Goal: Find specific page/section: Find specific page/section

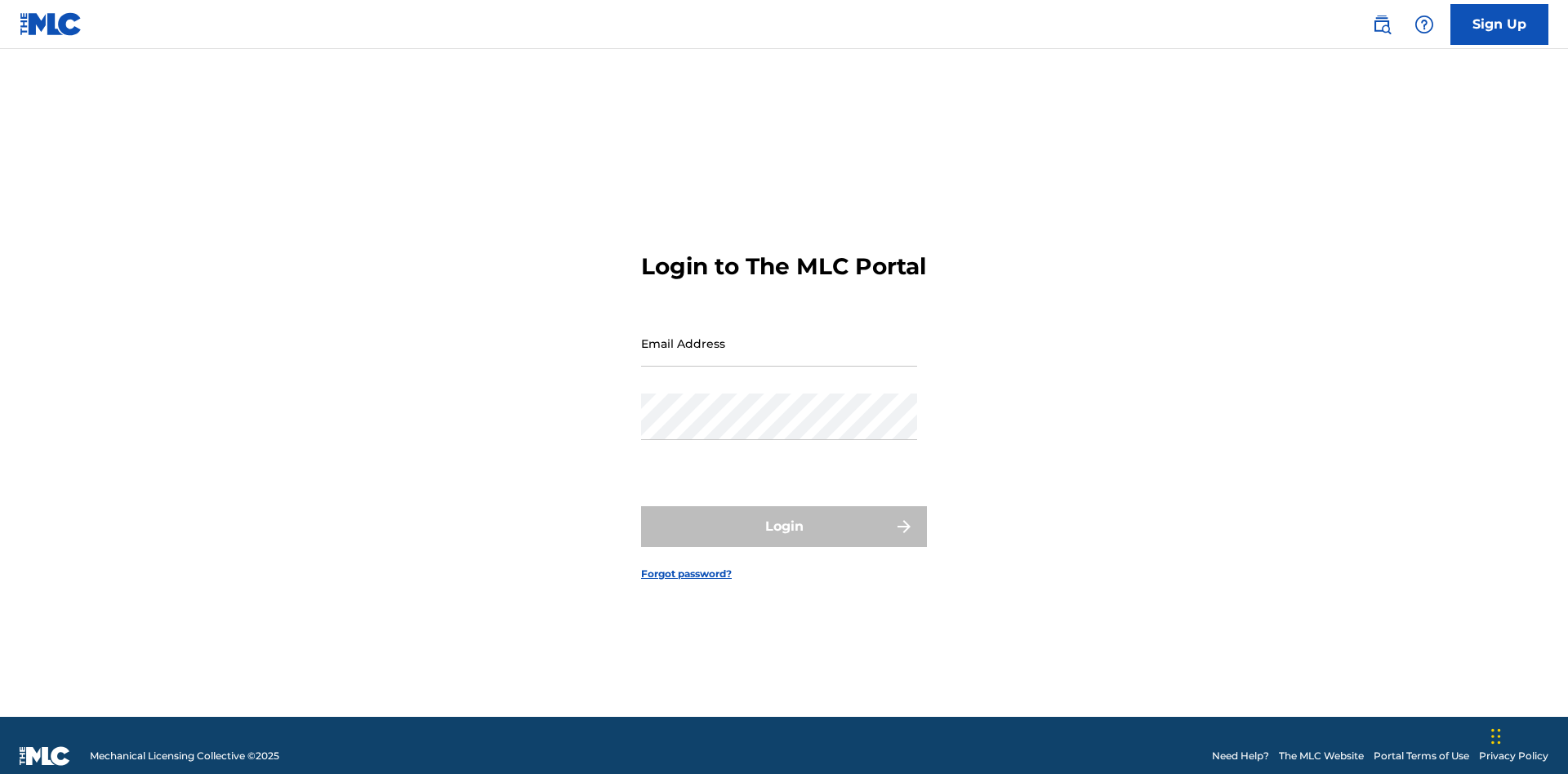
scroll to position [21, 0]
click at [779, 336] on input "Email Address" at bounding box center [779, 343] width 276 height 46
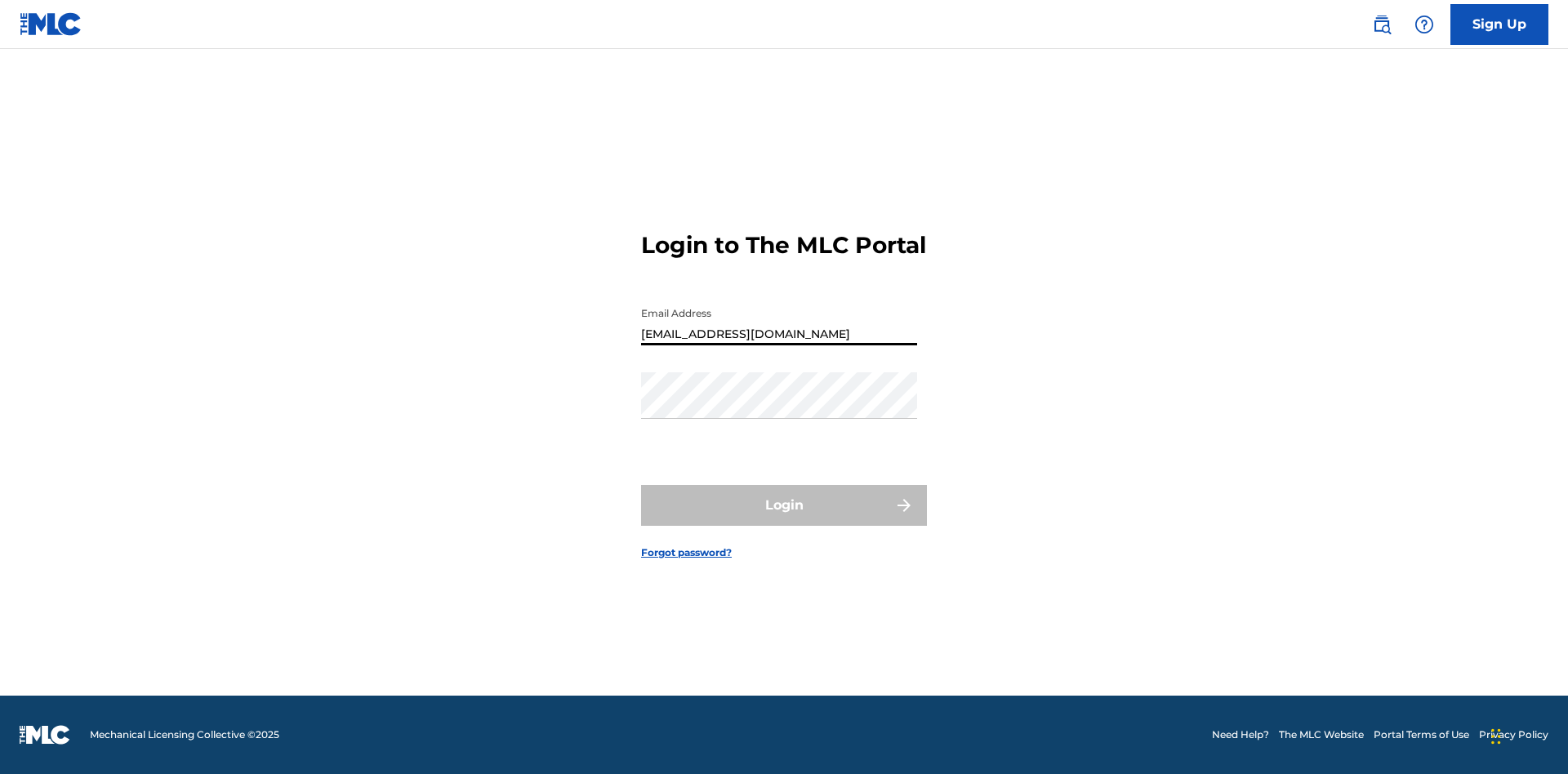
type input "[EMAIL_ADDRESS][DOMAIN_NAME]"
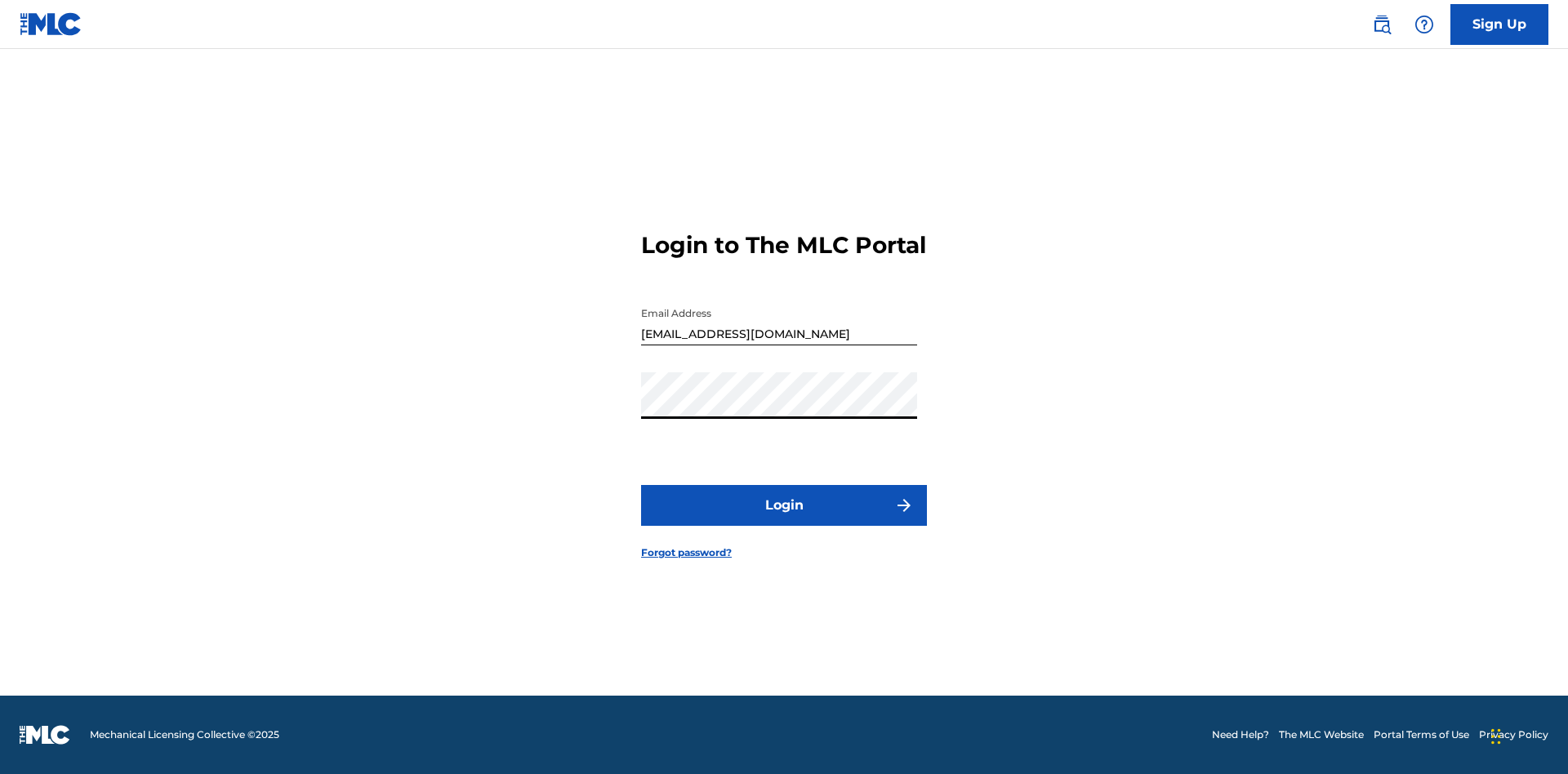
click at [784, 520] on button "Login" at bounding box center [784, 506] width 286 height 41
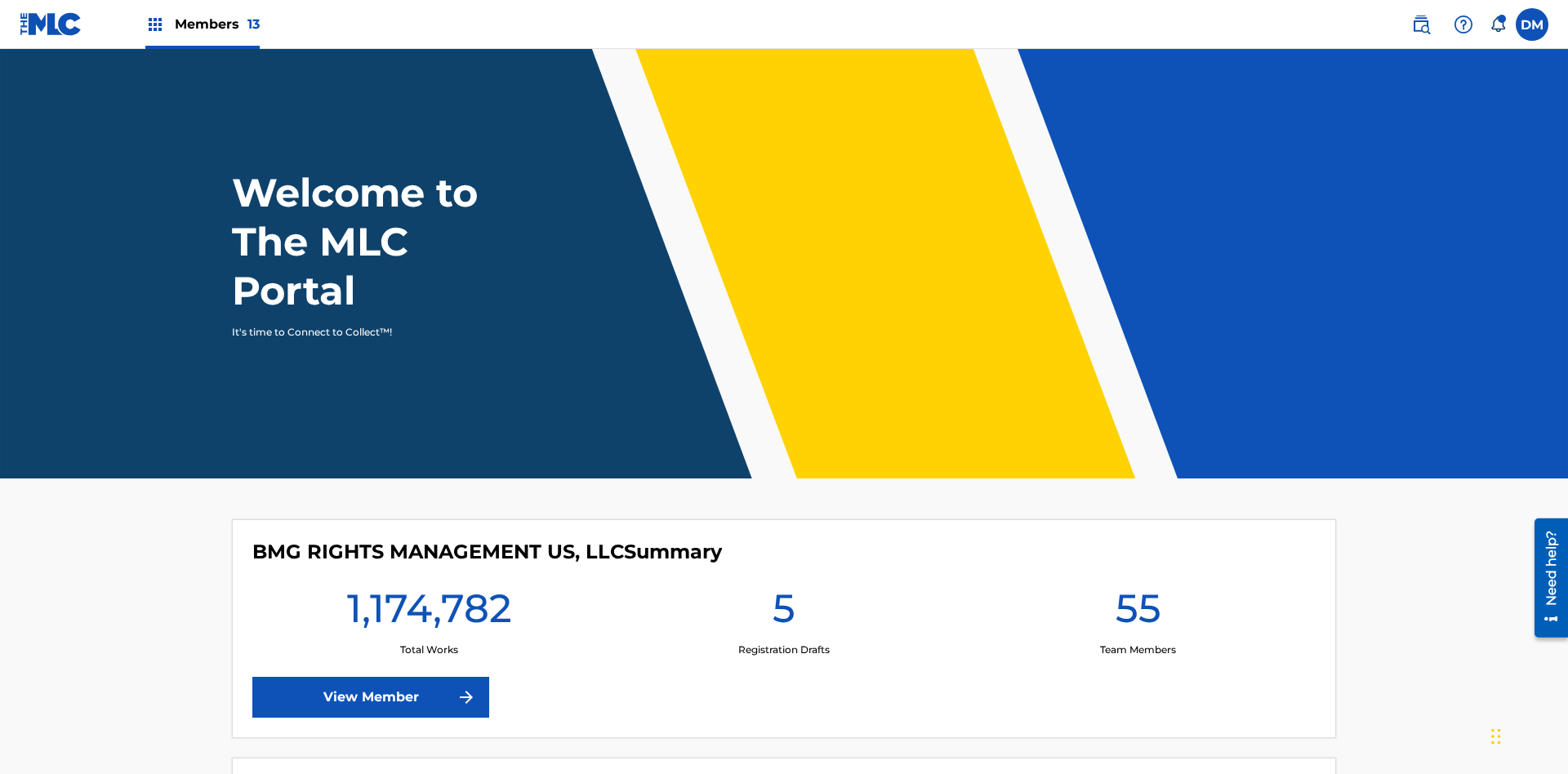
click at [202, 24] on span "Members 13" at bounding box center [217, 24] width 85 height 19
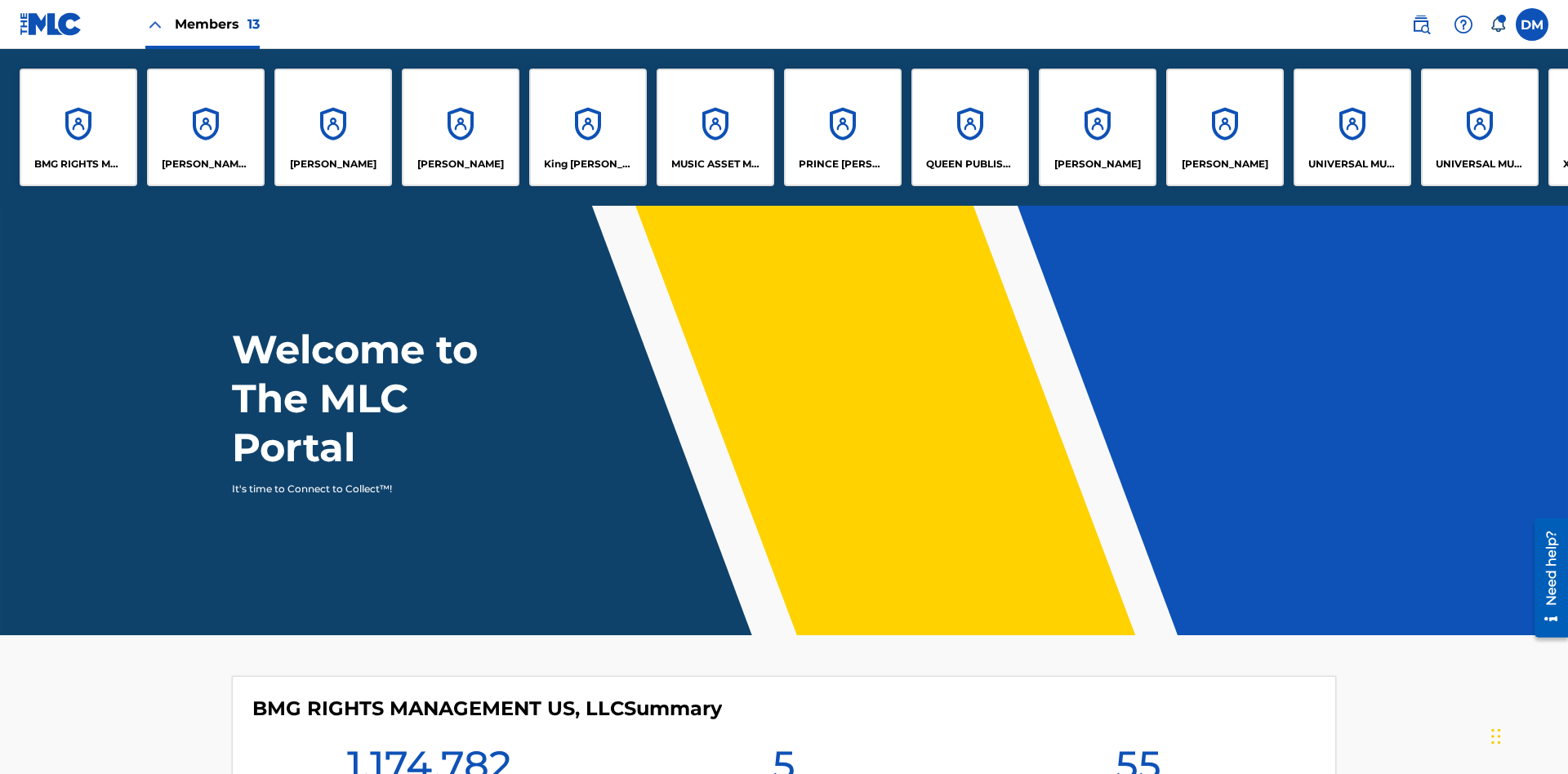
click at [587, 164] on p "King [PERSON_NAME]" at bounding box center [589, 163] width 89 height 14
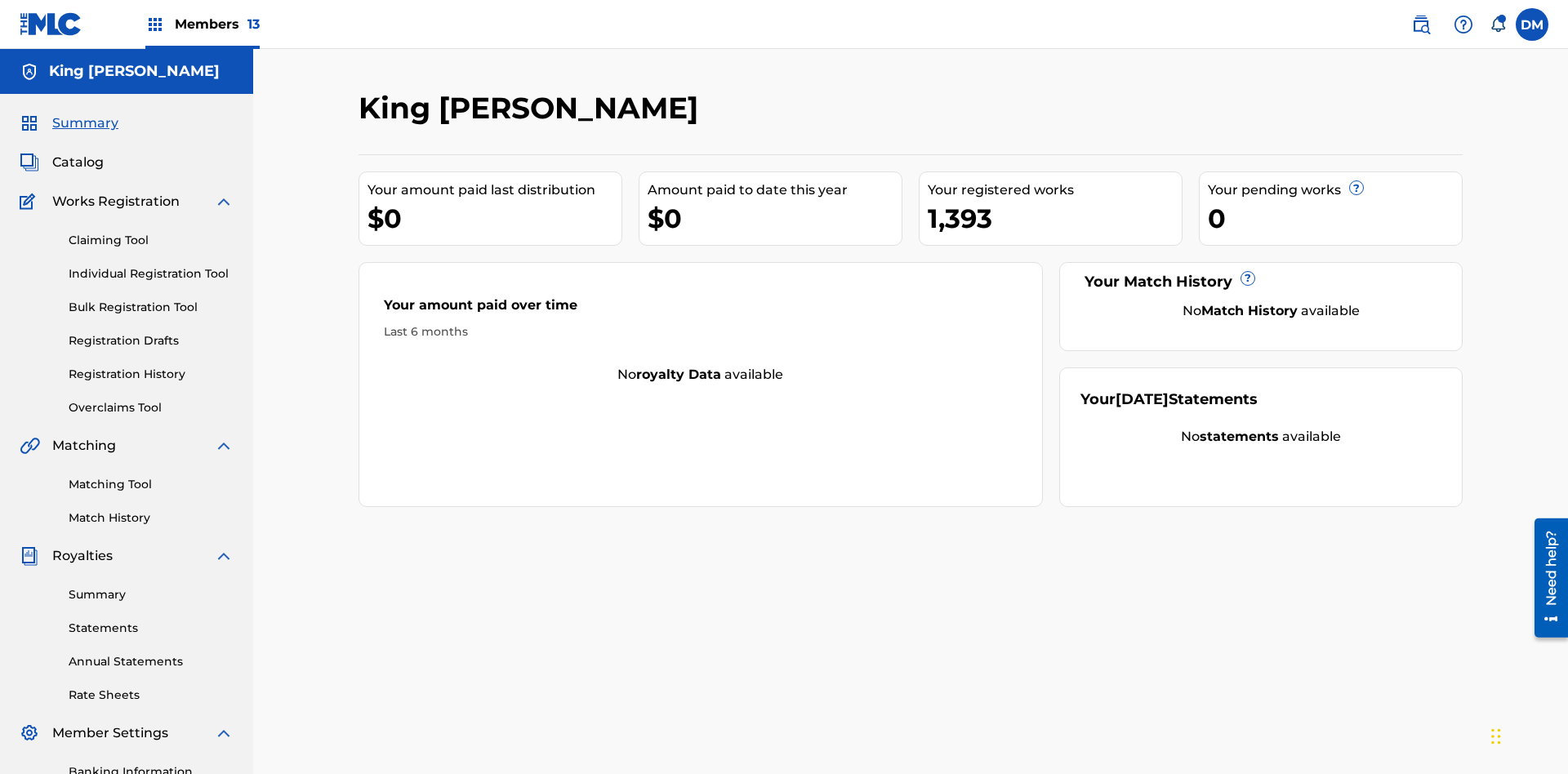
click at [151, 400] on link "Overclaims Tool" at bounding box center [151, 408] width 165 height 17
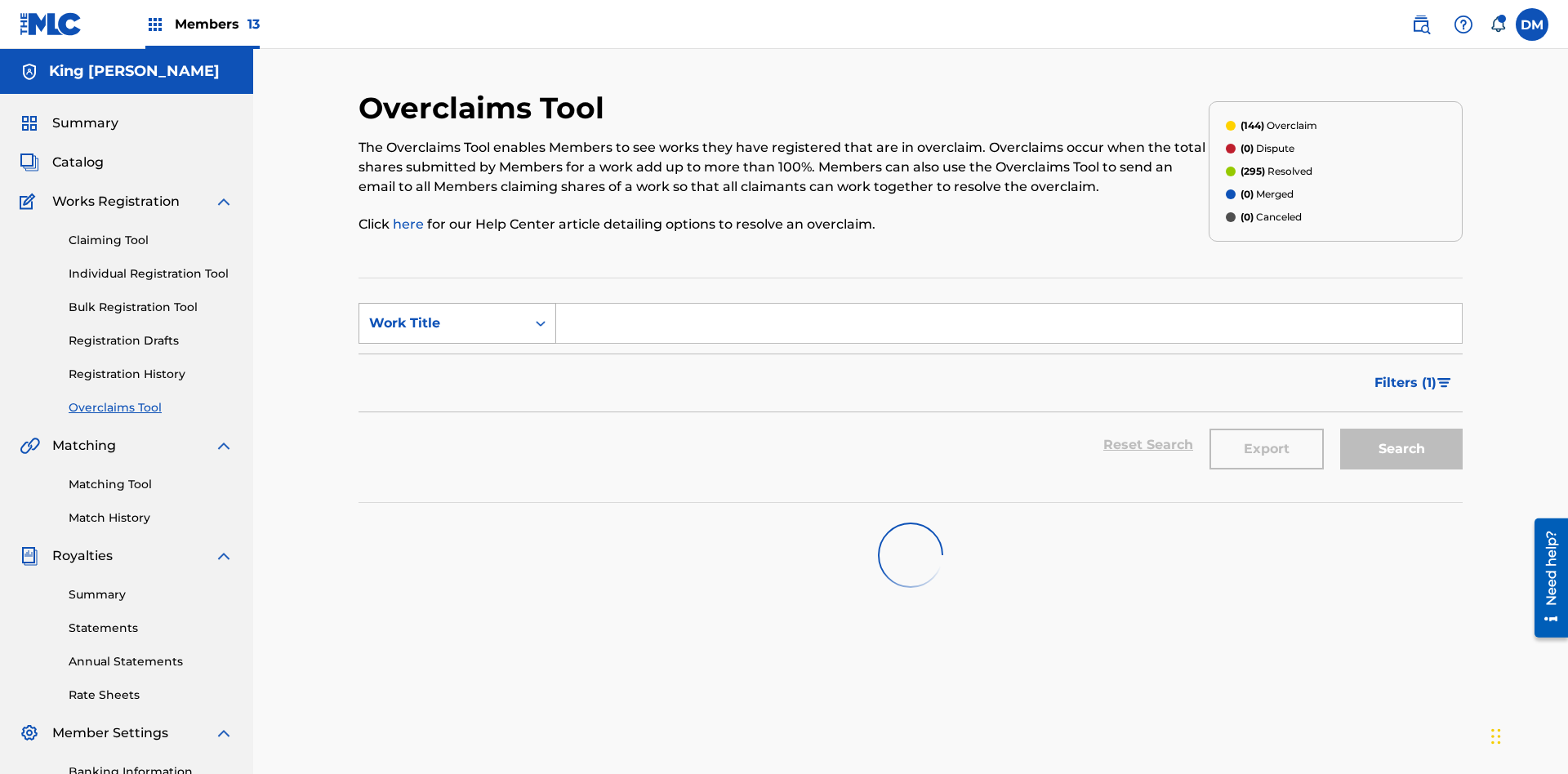
click at [442, 314] on div "Work Title" at bounding box center [442, 323] width 147 height 19
